Goal: Find specific page/section: Find specific page/section

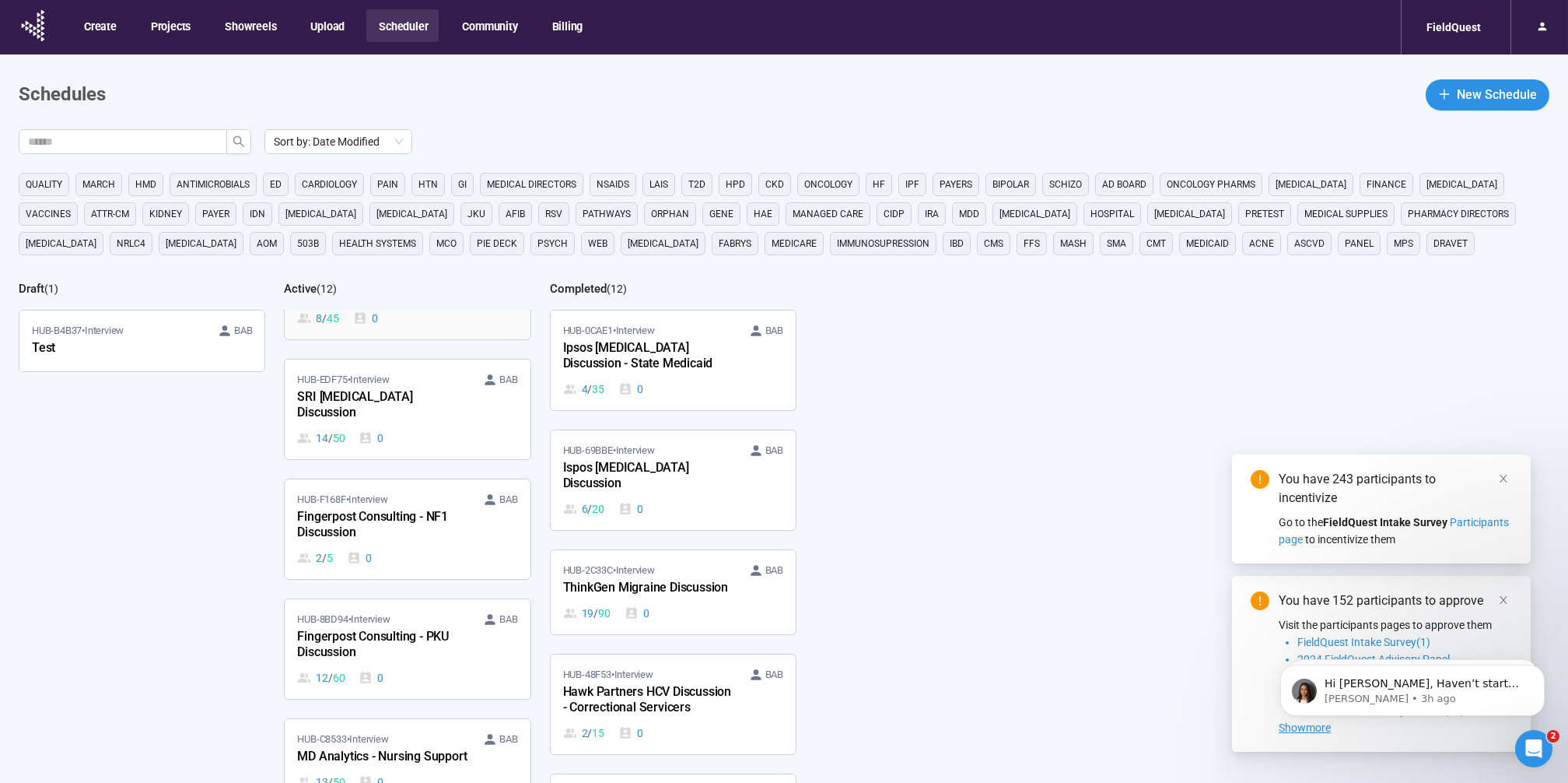
scroll to position [195, 0]
click at [407, 383] on div "HUB-EDF75 • Interview BAB" at bounding box center [406, 376] width 220 height 16
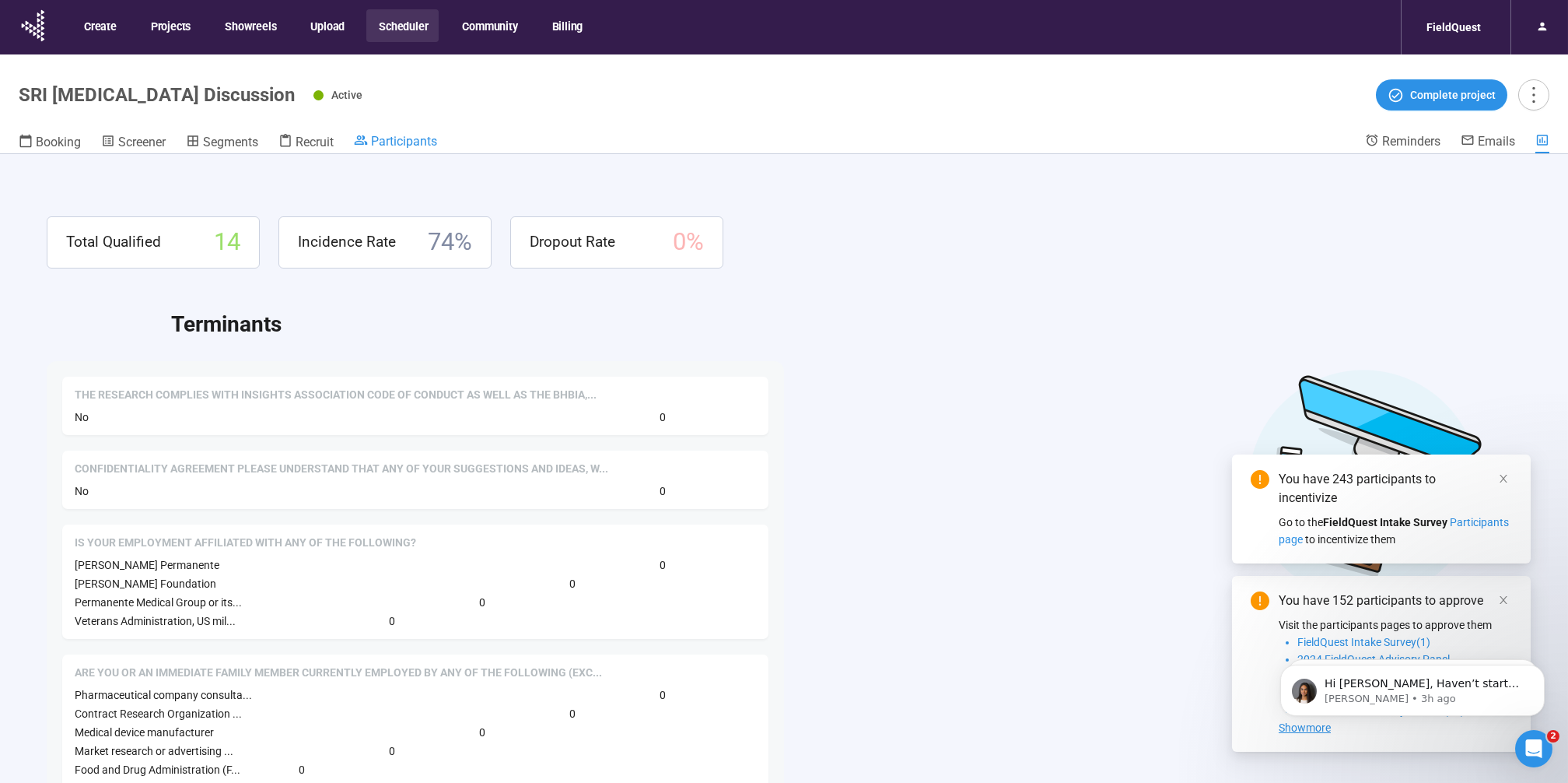
click at [400, 135] on span "Participants" at bounding box center [404, 141] width 66 height 15
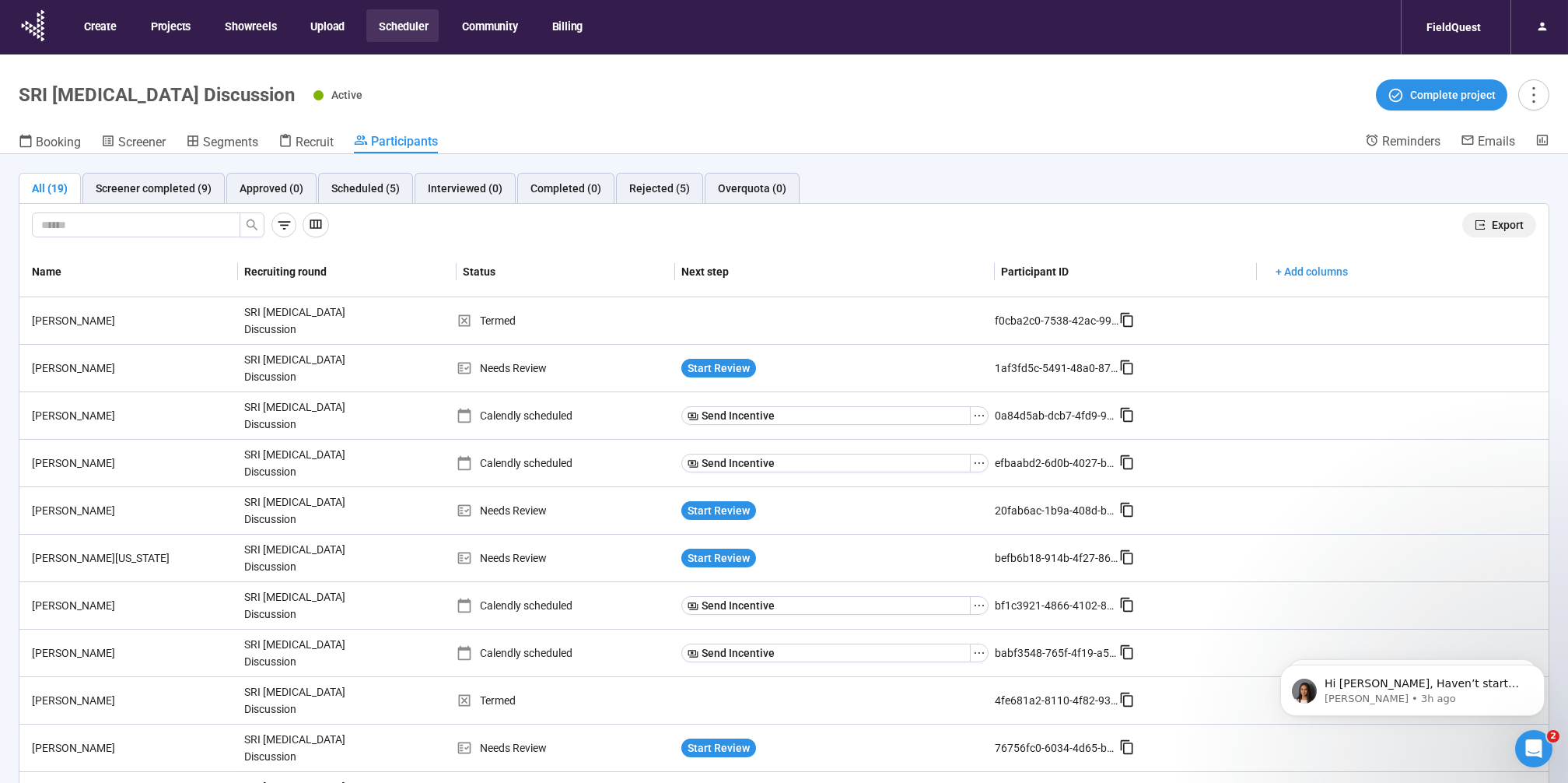
click at [1474, 223] on icon "export" at bounding box center [1480, 225] width 11 height 11
